Goal: Task Accomplishment & Management: Use online tool/utility

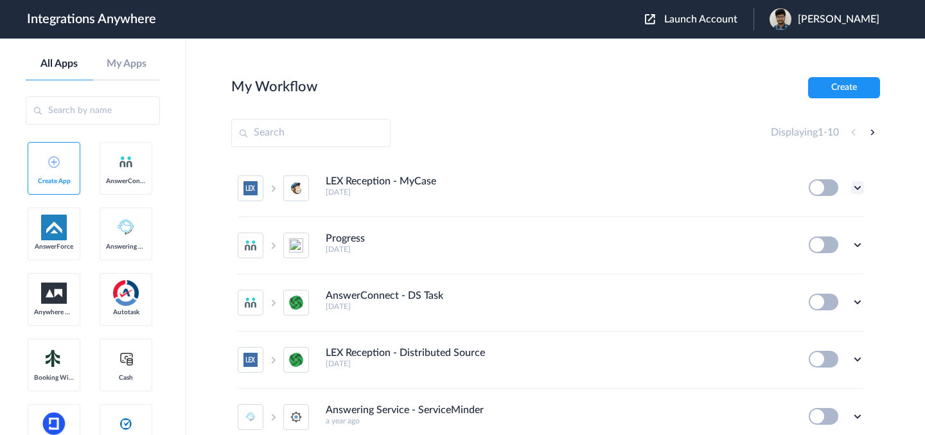
click at [852, 186] on icon at bounding box center [858, 187] width 13 height 13
click at [612, 91] on div "My Workflow Create" at bounding box center [555, 87] width 649 height 21
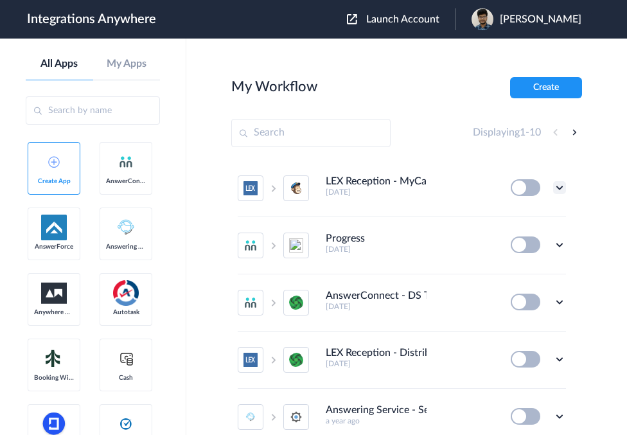
click at [553, 186] on icon at bounding box center [559, 187] width 13 height 13
click at [543, 217] on li "Edit" at bounding box center [525, 218] width 84 height 24
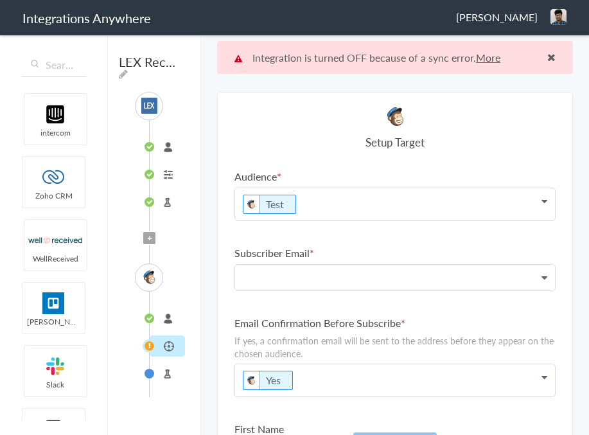
click at [488, 275] on p at bounding box center [395, 277] width 320 height 25
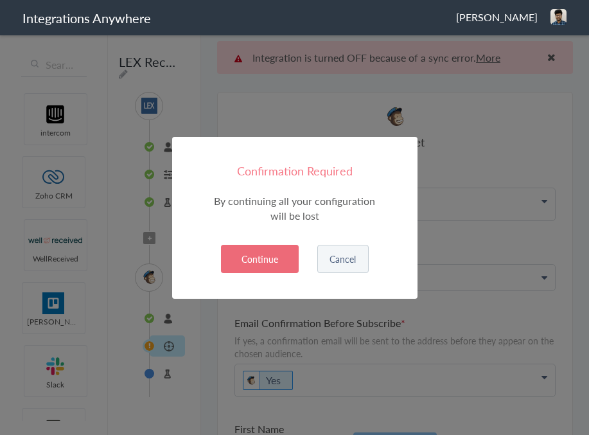
click at [269, 255] on button "Continue" at bounding box center [260, 259] width 78 height 28
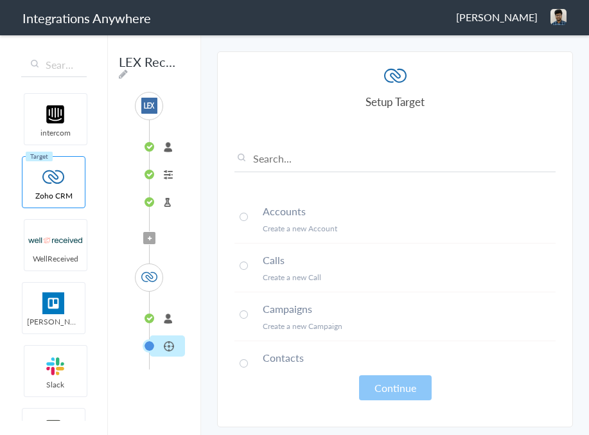
click at [257, 224] on li "Accounts Create a new Account" at bounding box center [395, 219] width 321 height 49
click at [366, 379] on button "Continue" at bounding box center [395, 387] width 73 height 25
